Goal: Task Accomplishment & Management: Complete application form

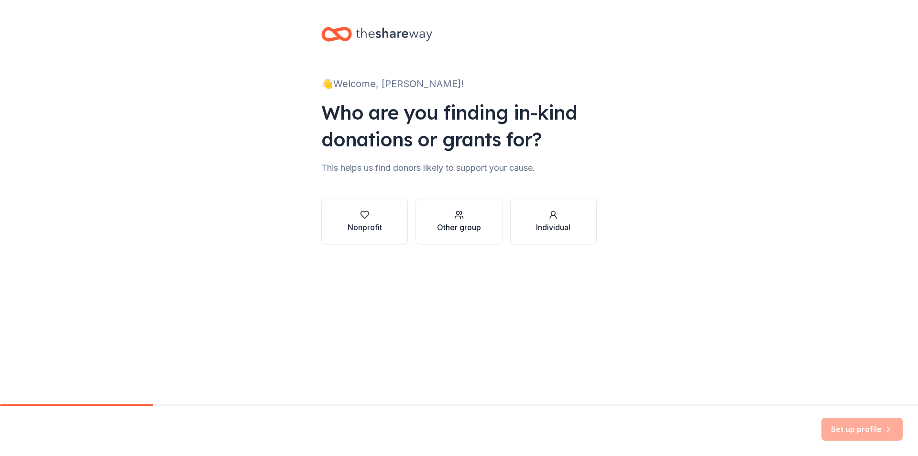
click at [458, 223] on div "Other group" at bounding box center [459, 226] width 44 height 11
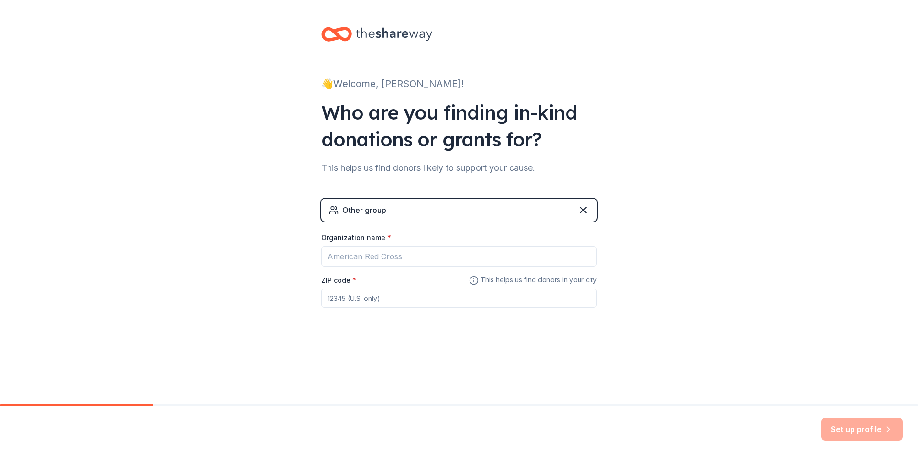
click at [391, 212] on div "Other group" at bounding box center [458, 209] width 275 height 23
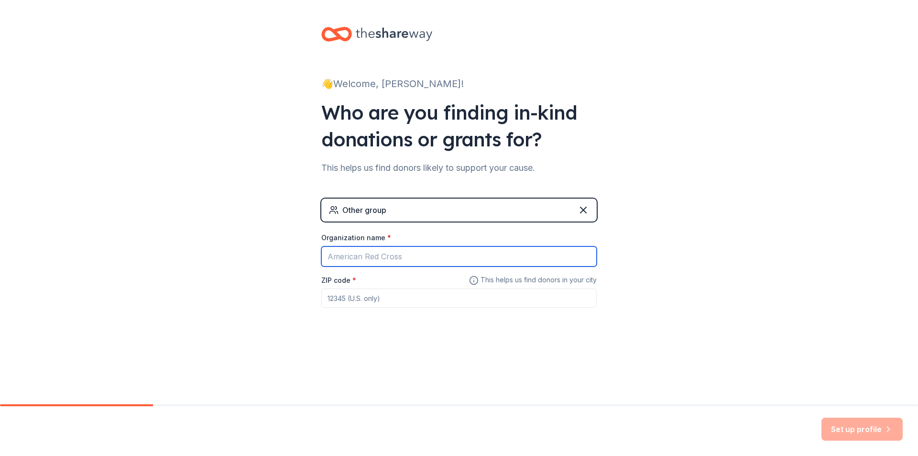
click at [376, 253] on input "Organization name *" at bounding box center [458, 256] width 275 height 20
type input "Monte Alto High School"
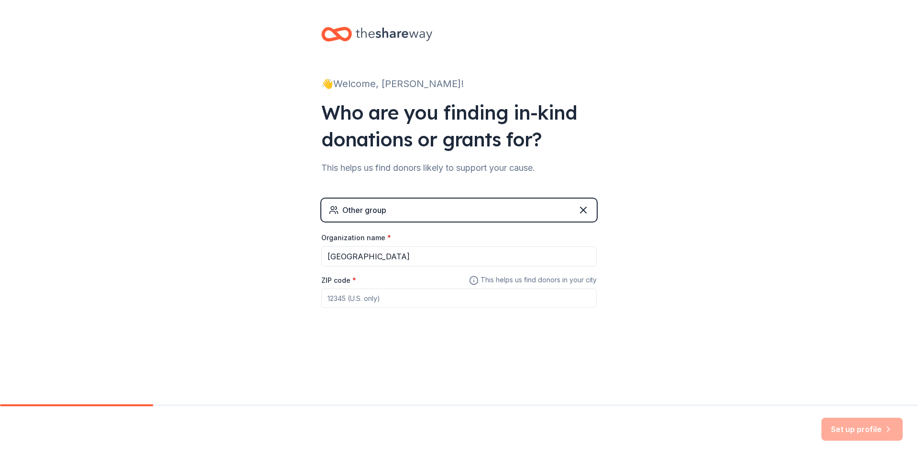
click at [391, 298] on input "ZIP code *" at bounding box center [458, 297] width 275 height 19
click at [381, 300] on input "ZIP code *" at bounding box center [458, 297] width 275 height 19
paste input "78538"
type input "78538"
click at [857, 429] on button "Set up profile" at bounding box center [861, 428] width 81 height 23
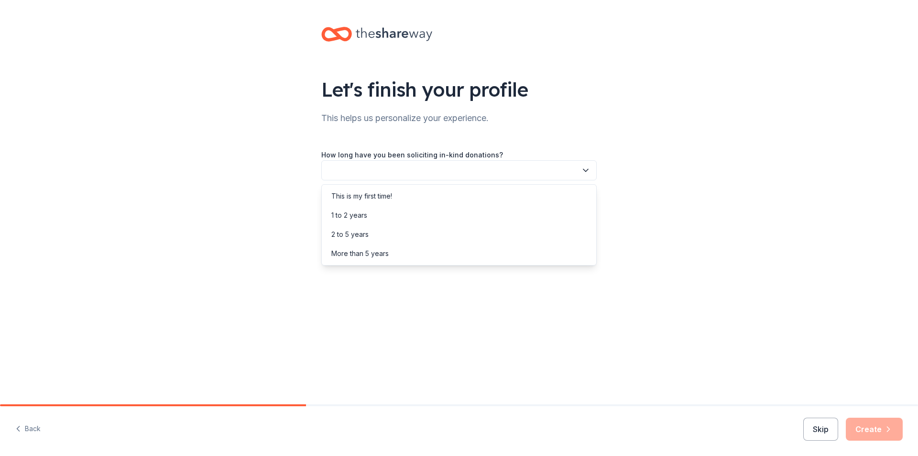
click at [422, 169] on button "button" at bounding box center [458, 170] width 275 height 20
click at [392, 195] on div "This is my first time!" at bounding box center [361, 195] width 61 height 11
click at [384, 210] on button "button" at bounding box center [458, 213] width 275 height 20
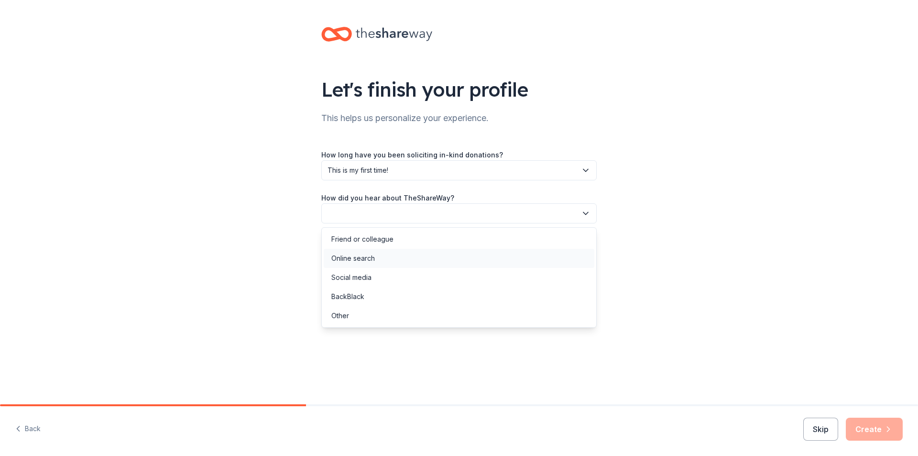
click at [379, 258] on div "Online search" at bounding box center [459, 258] width 271 height 19
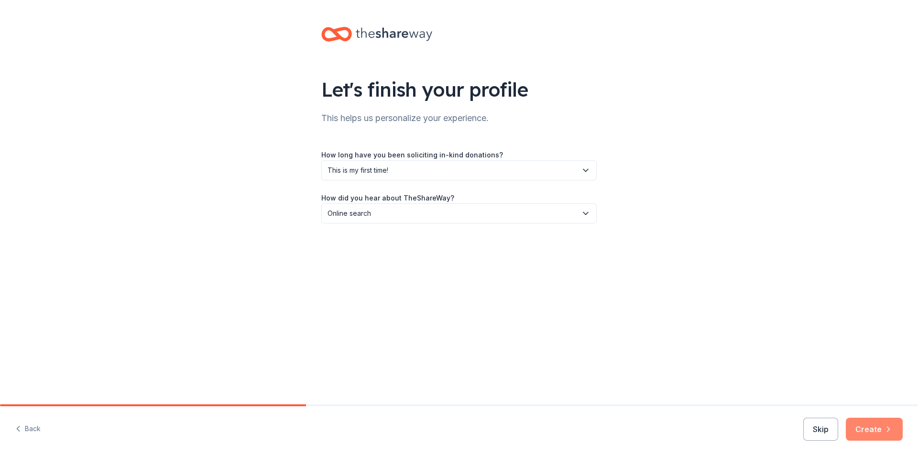
click at [867, 429] on button "Create" at bounding box center [874, 428] width 57 height 23
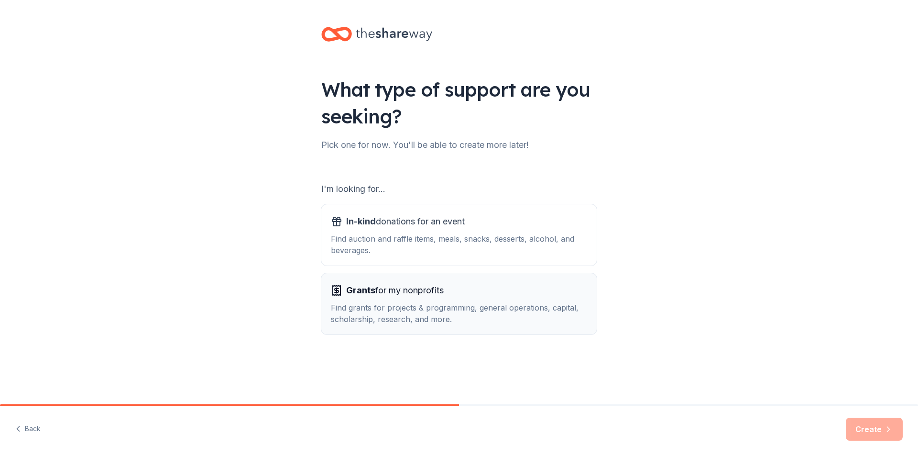
click at [416, 305] on div "Find grants for projects & programming, general operations, capital, scholarshi…" at bounding box center [459, 313] width 256 height 23
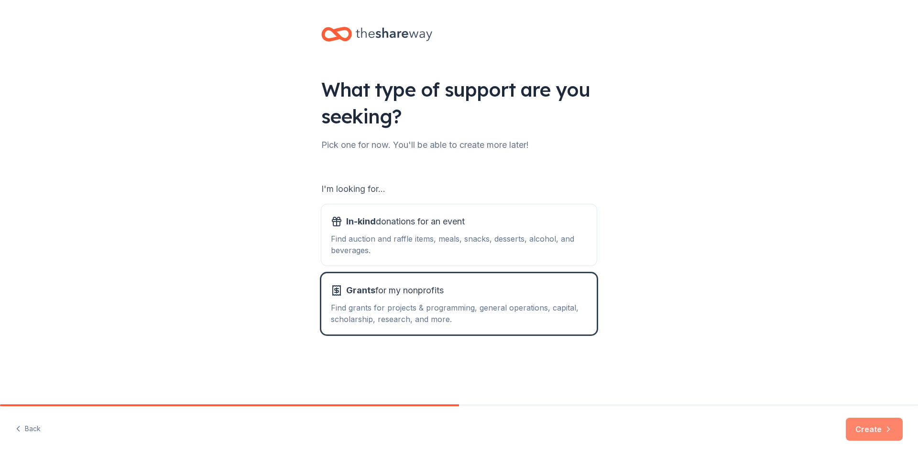
click at [868, 425] on button "Create" at bounding box center [874, 428] width 57 height 23
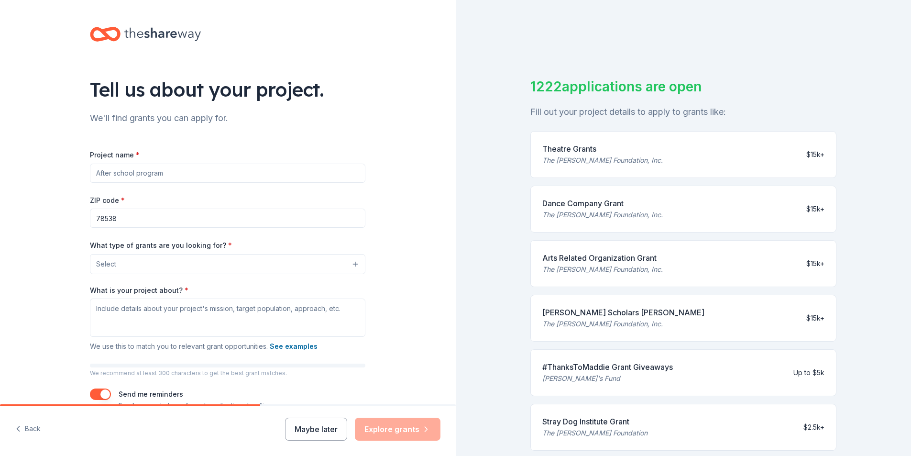
click at [179, 176] on input "Project name *" at bounding box center [227, 173] width 275 height 19
type input "High School Chemistry"
click at [205, 267] on button "Select" at bounding box center [227, 264] width 275 height 20
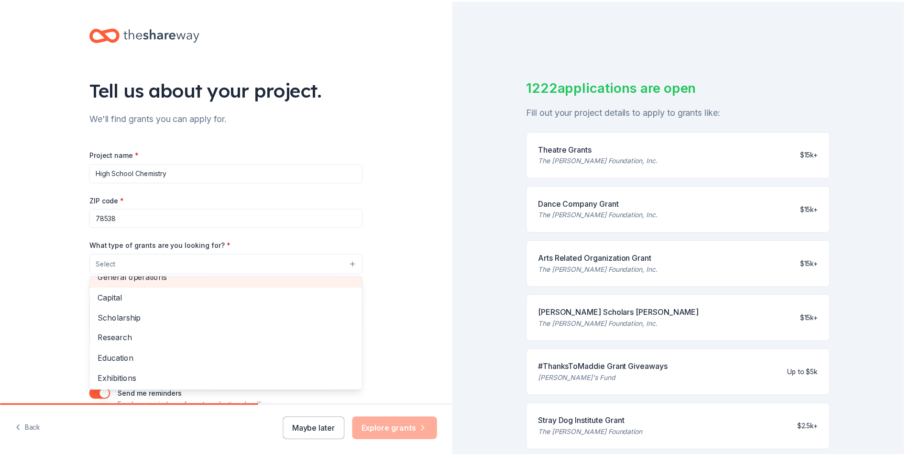
scroll to position [48, 0]
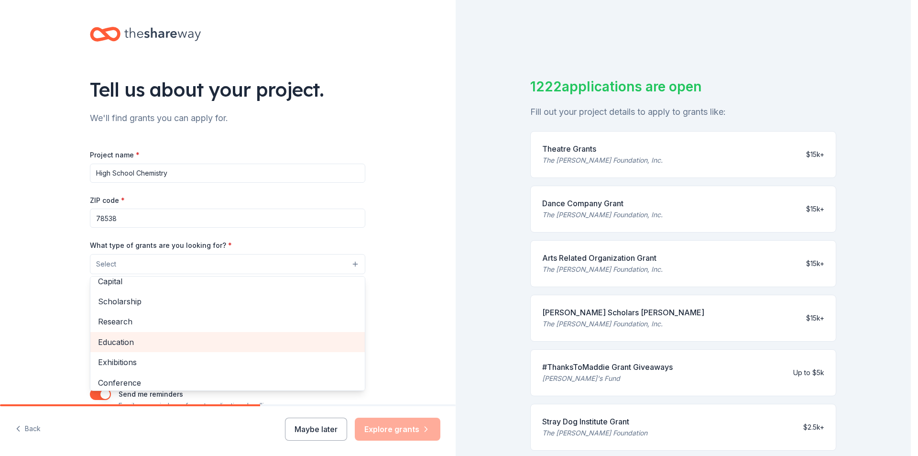
click at [153, 339] on span "Education" at bounding box center [227, 342] width 259 height 12
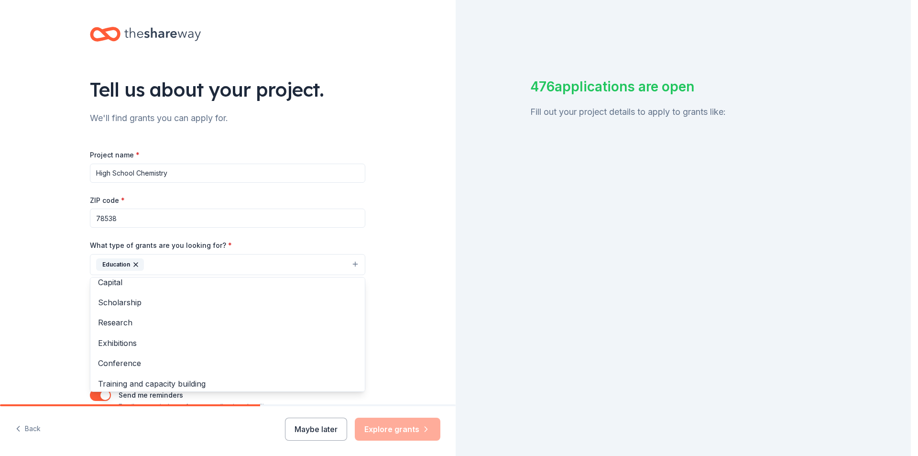
click at [56, 282] on div "Tell us about your project. We'll find grants you can apply for. Project name *…" at bounding box center [228, 229] width 456 height 458
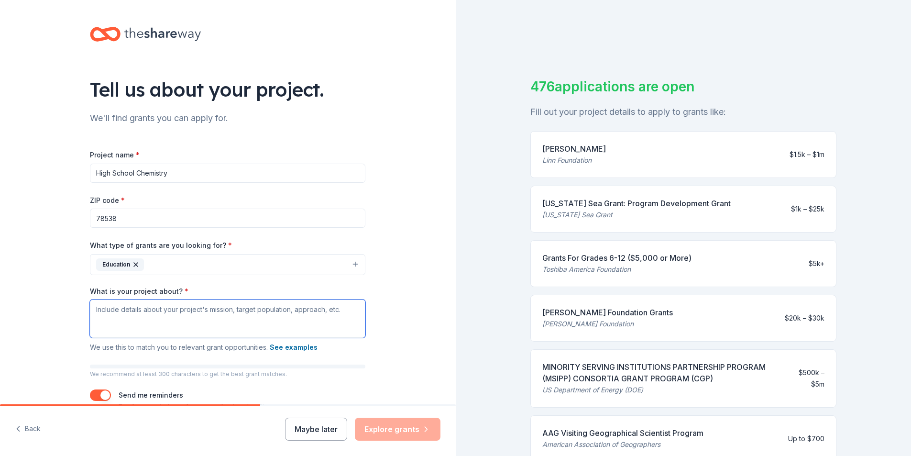
click at [140, 320] on textarea "What is your project about? *" at bounding box center [227, 318] width 275 height 38
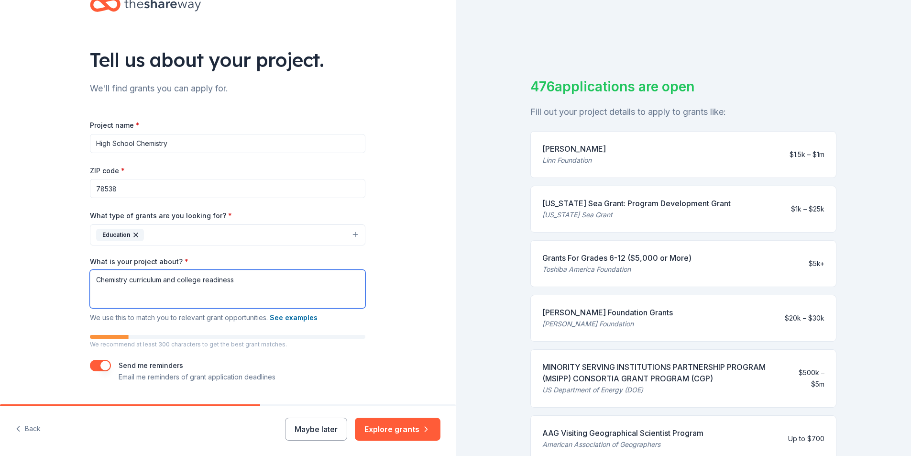
scroll to position [54, 0]
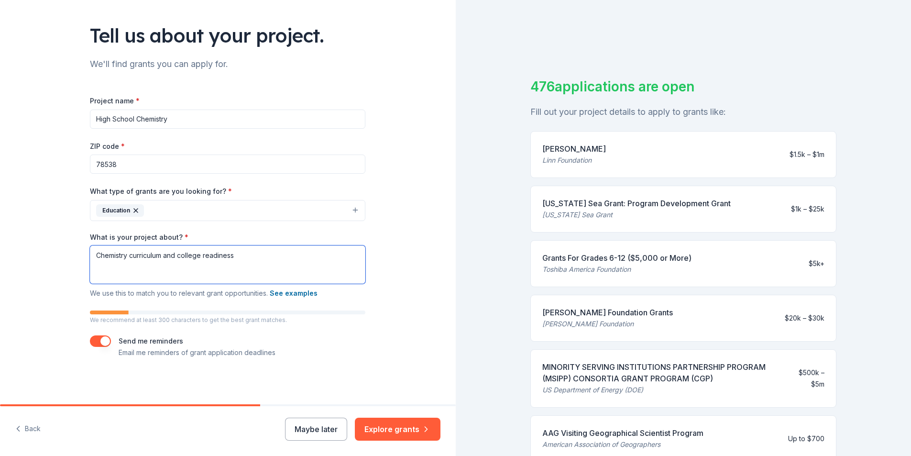
type textarea "Chemistry curriculum and college readiness"
click at [577, 263] on div "Grants For Grades 6-12 ($5,000 or More)" at bounding box center [616, 257] width 149 height 11
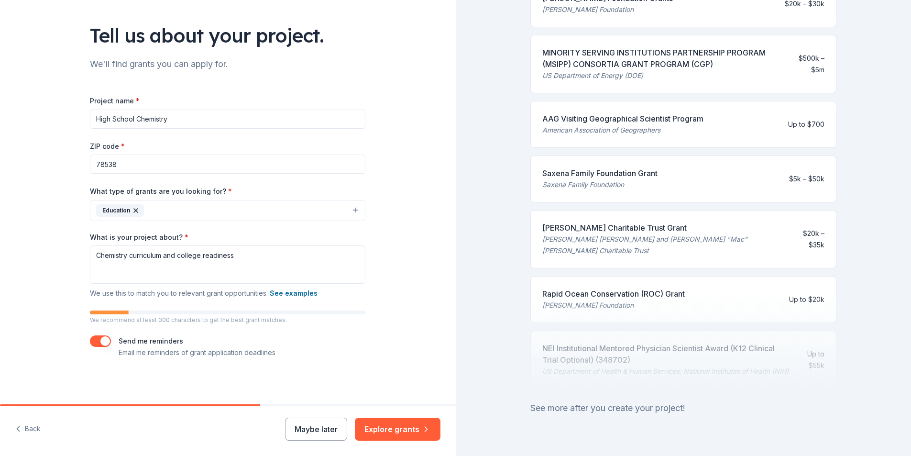
scroll to position [335, 0]
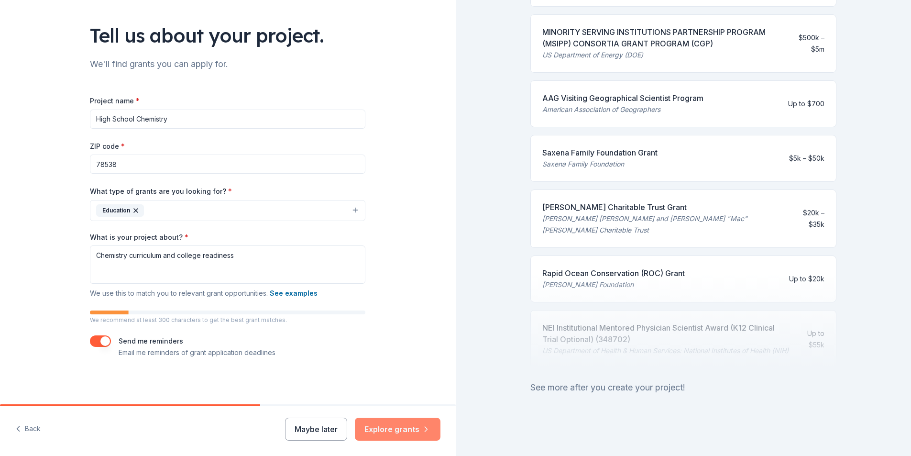
click at [400, 429] on button "Explore grants" at bounding box center [398, 428] width 86 height 23
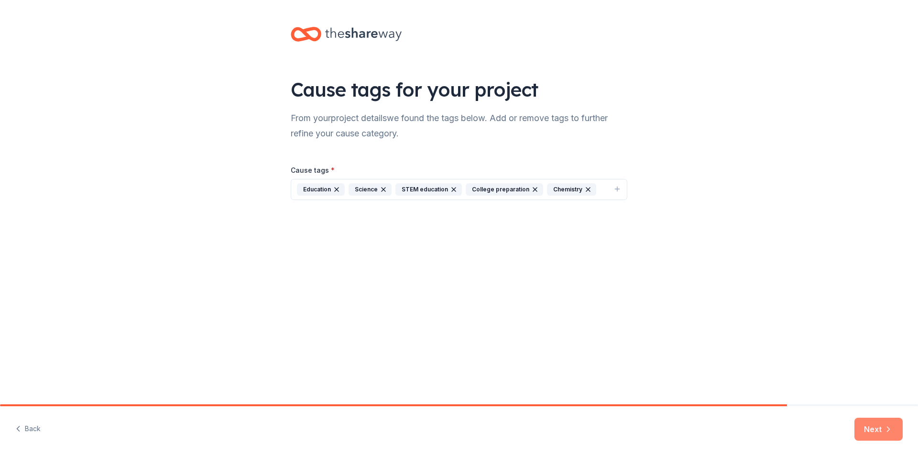
click at [868, 428] on button "Next" at bounding box center [878, 428] width 48 height 23
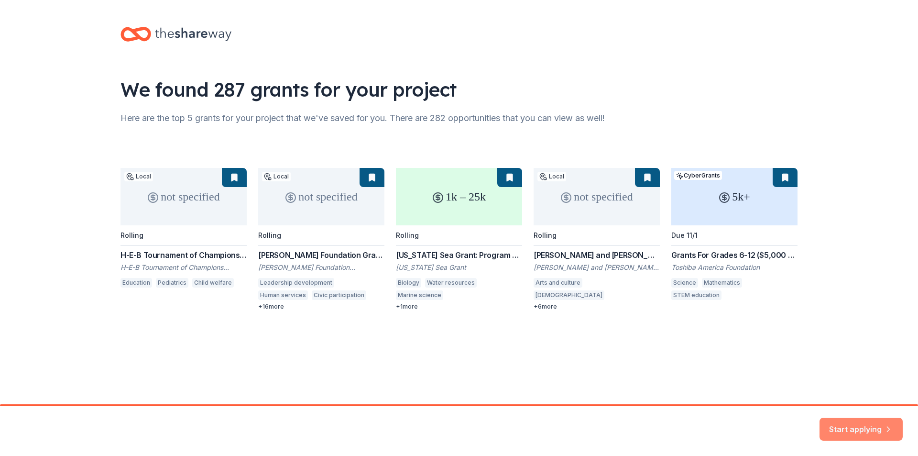
click at [846, 425] on button "Start applying" at bounding box center [860, 423] width 83 height 23
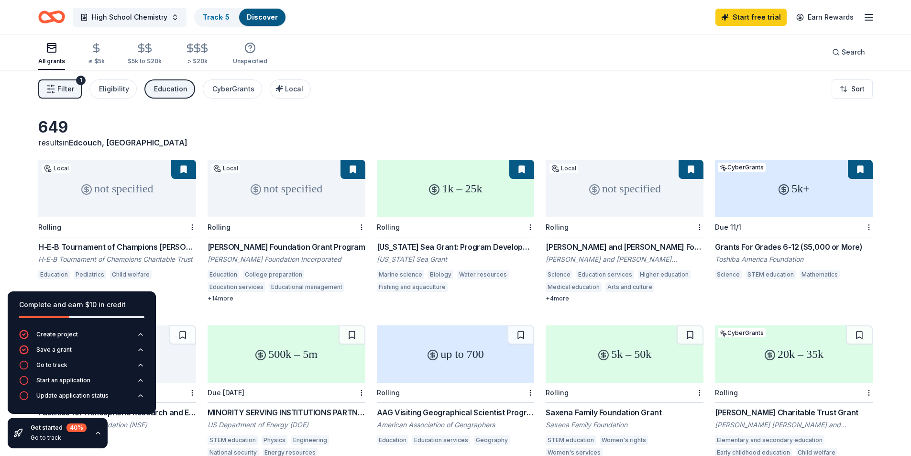
click at [154, 197] on div "not specified" at bounding box center [117, 188] width 158 height 57
click at [288, 200] on div "not specified" at bounding box center [286, 188] width 158 height 57
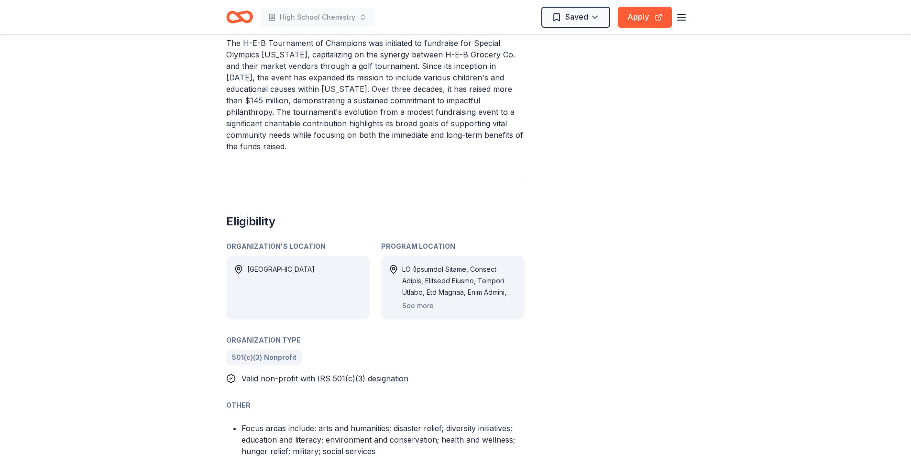
scroll to position [239, 0]
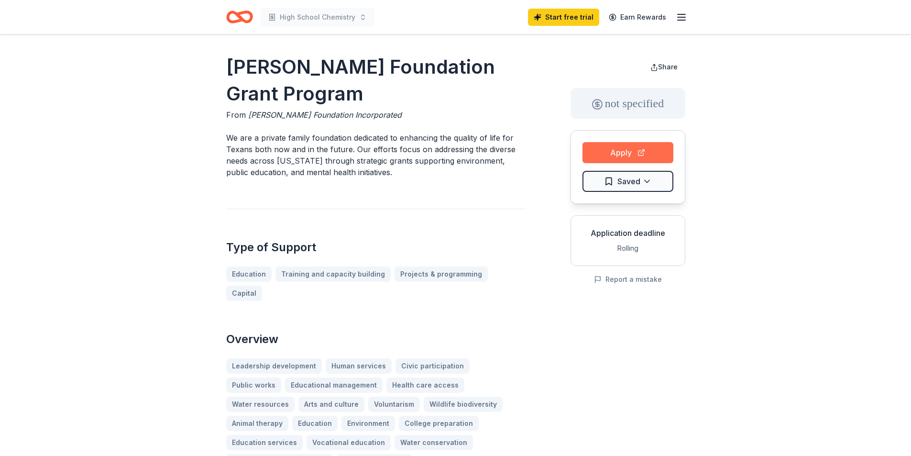
click at [617, 147] on button "Apply" at bounding box center [627, 152] width 91 height 21
